Goal: Obtain resource: Download file/media

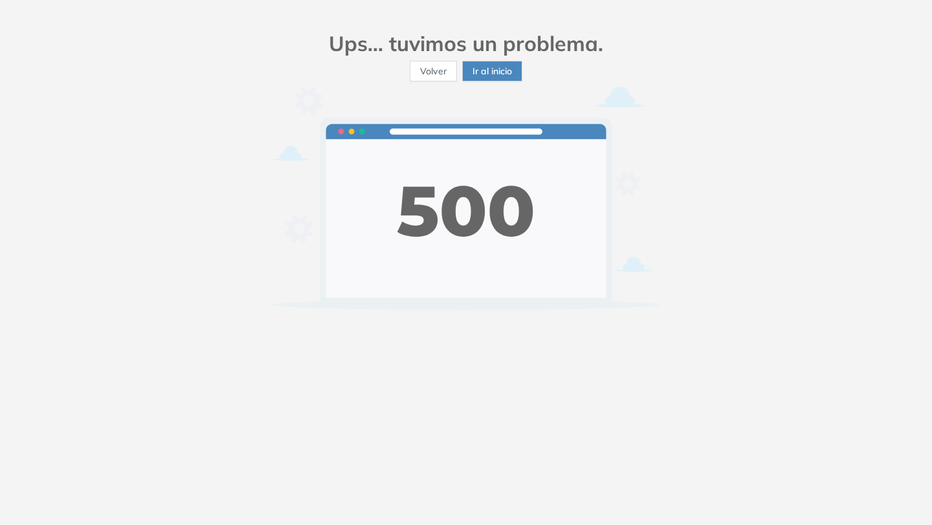
click at [469, 69] on button "Ir al inicio" at bounding box center [492, 71] width 60 height 21
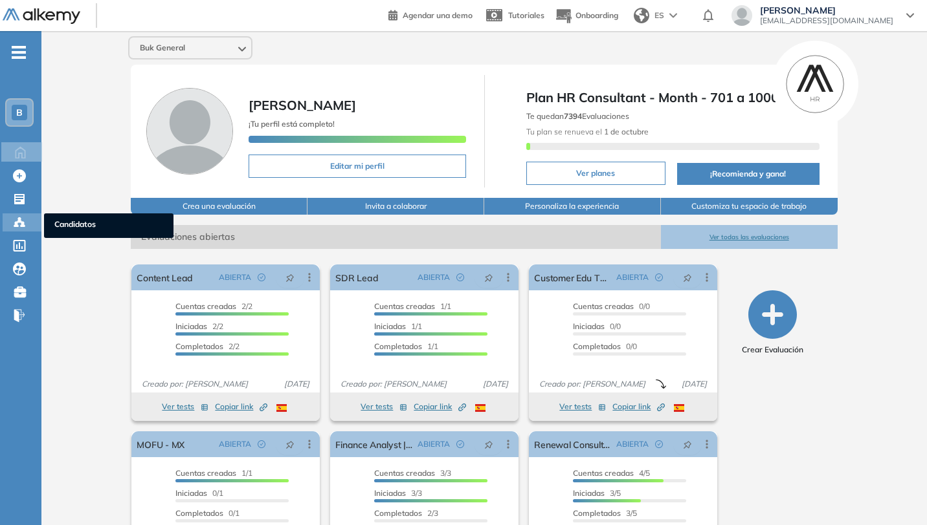
click at [21, 223] on circle at bounding box center [22, 223] width 3 height 3
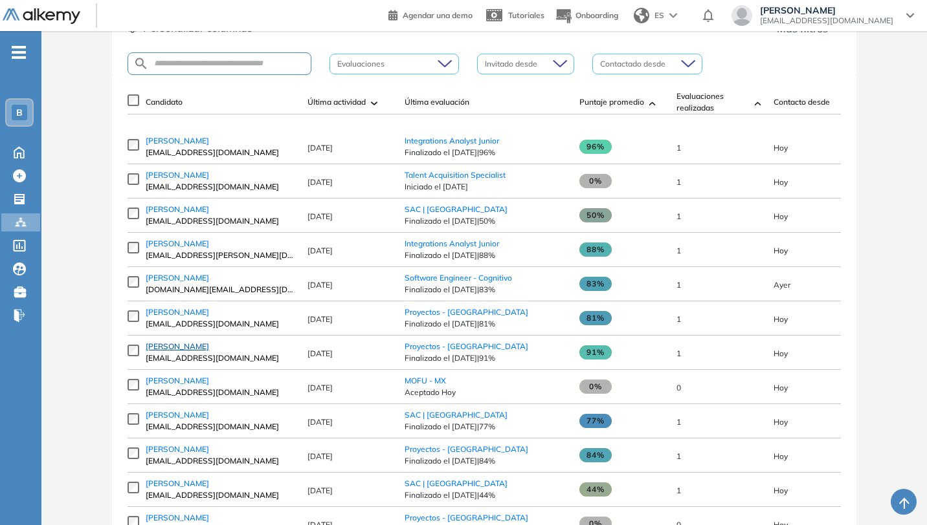
scroll to position [166, 0]
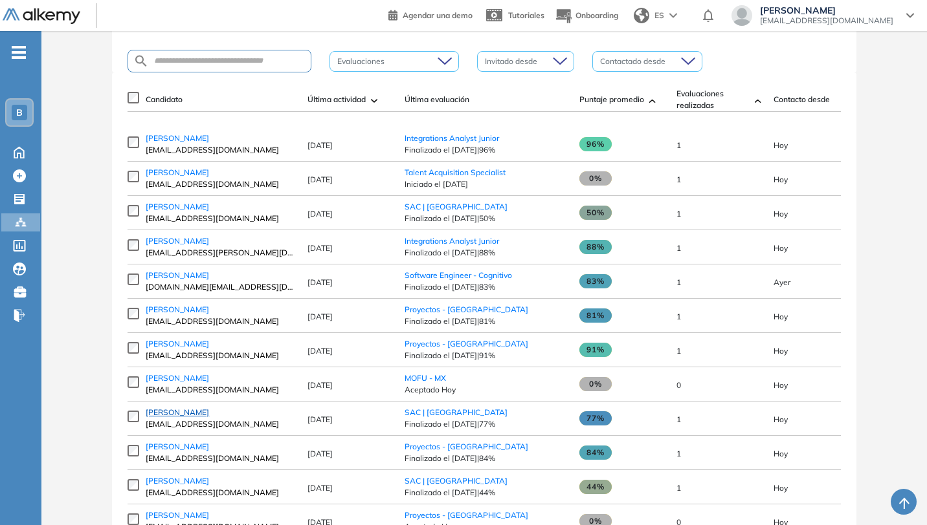
click at [192, 417] on span "[PERSON_NAME]" at bounding box center [177, 413] width 63 height 10
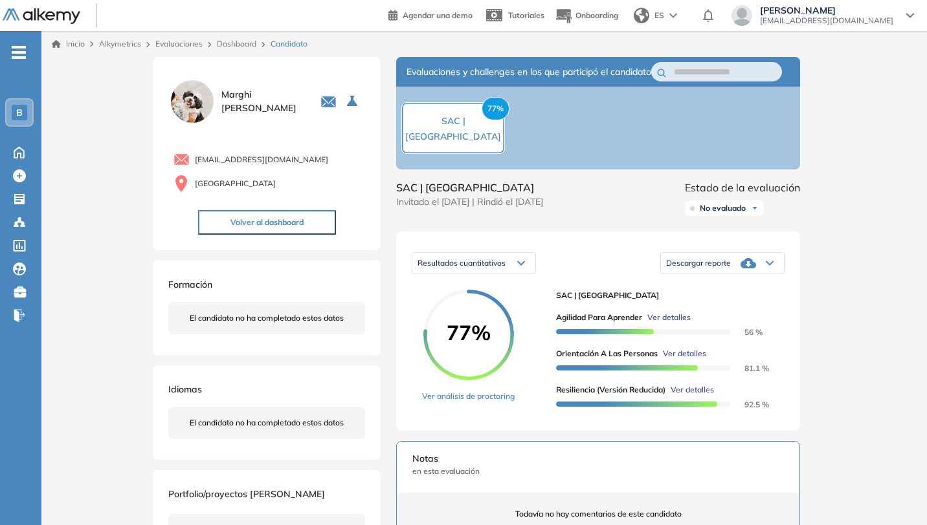
click at [767, 266] on icon at bounding box center [770, 263] width 8 height 5
click at [922, 306] on div "Inicio Alkymetrics Evaluaciones Dashboard Candidato Duración : 00:00:00 Cantida…" at bounding box center [483, 449] width 885 height 836
click at [771, 266] on icon at bounding box center [770, 263] width 8 height 5
click at [735, 318] on li "Descargar informe resumido" at bounding box center [715, 311] width 96 height 13
